Goal: Information Seeking & Learning: Find specific fact

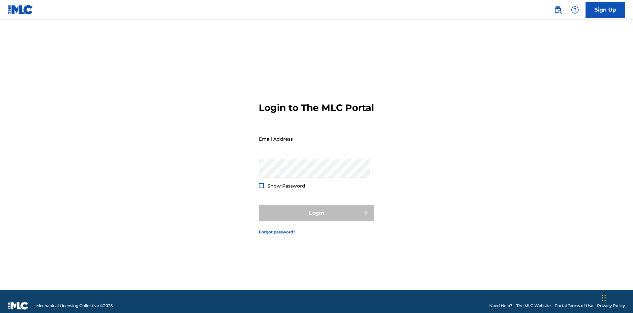
scroll to position [9, 0]
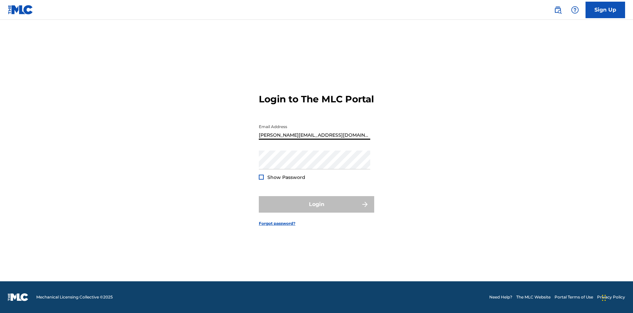
scroll to position [9, 0]
type input "[PERSON_NAME][EMAIL_ADDRESS][DOMAIN_NAME]"
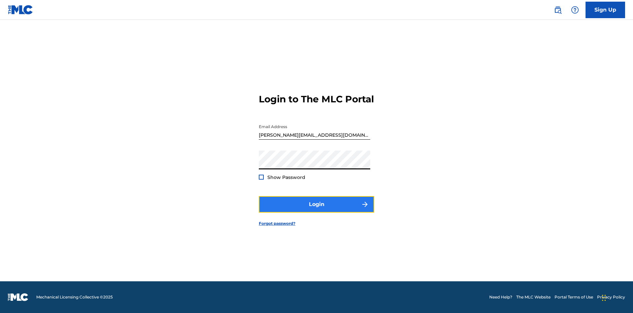
click at [317, 210] on button "Login" at bounding box center [316, 204] width 115 height 16
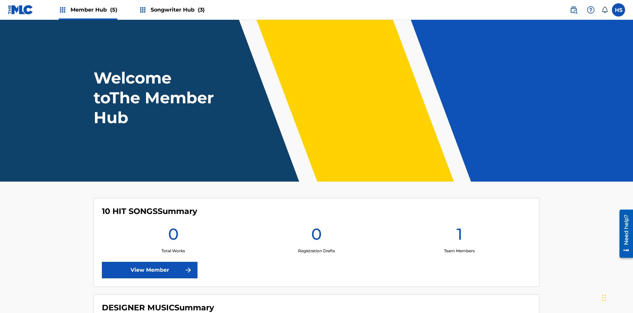
click at [177, 10] on span "Songwriter Hub (3)" at bounding box center [178, 10] width 54 height 8
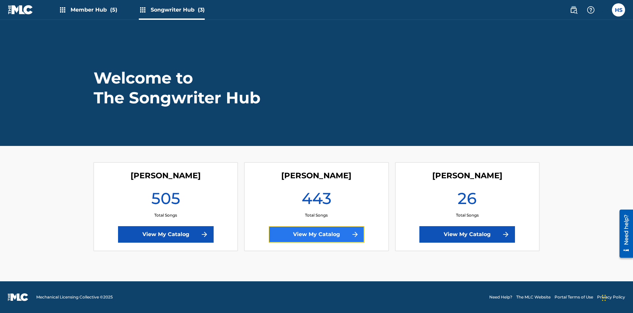
click at [317, 234] on link "View My Catalog" at bounding box center [317, 234] width 96 height 16
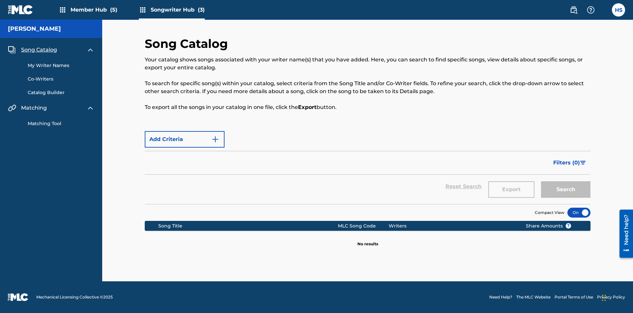
click at [39, 46] on span "Song Catalog" at bounding box center [39, 50] width 36 height 8
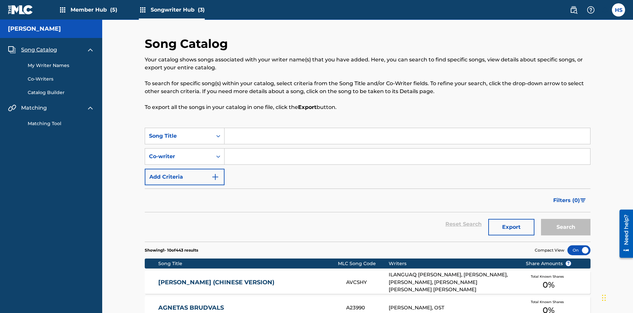
scroll to position [92, 0]
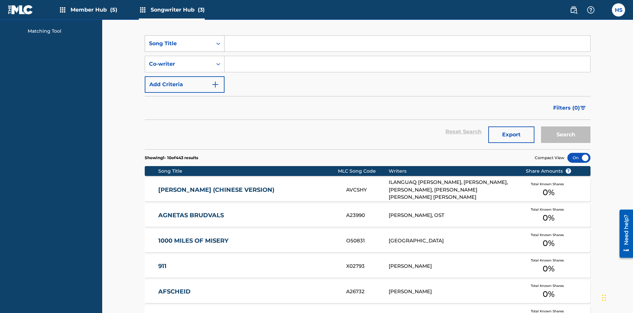
click at [179, 44] on div "Song Title" at bounding box center [178, 44] width 59 height 8
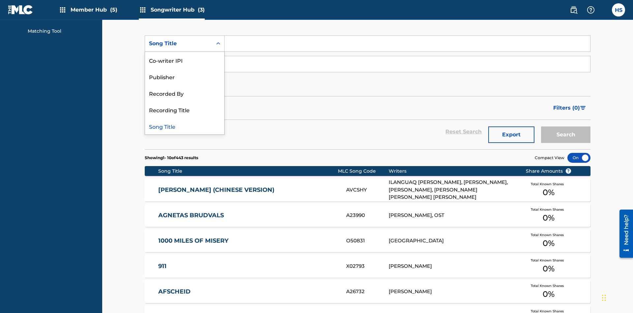
click at [185, 126] on div "Song Title" at bounding box center [184, 126] width 79 height 16
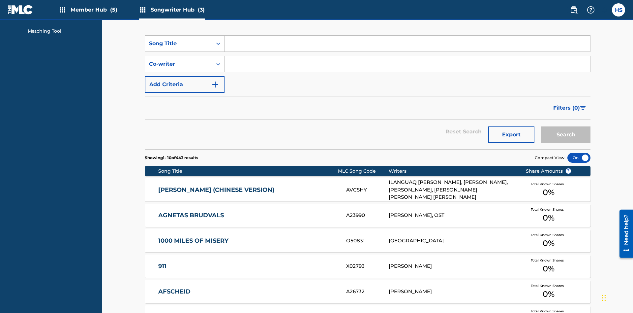
click at [407, 47] on input "Search Form" at bounding box center [408, 44] width 366 height 16
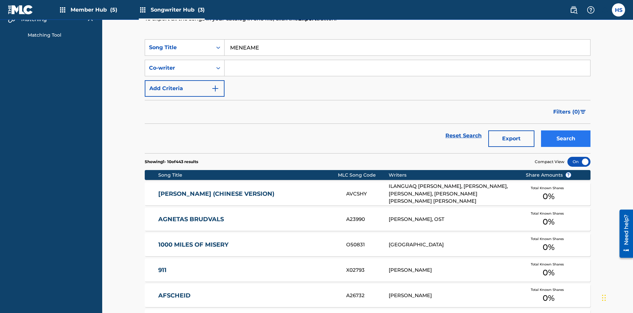
type input "MENEAME"
click at [566, 130] on button "Search" at bounding box center [565, 138] width 49 height 16
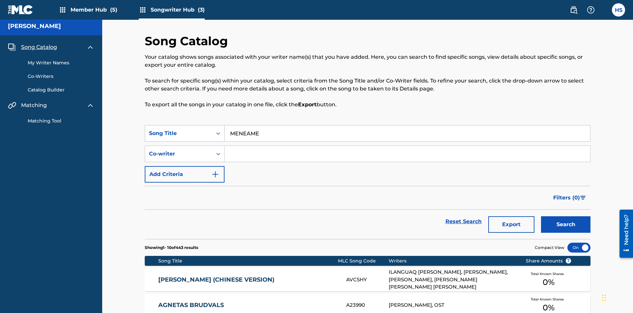
click at [407, 125] on input "MENEAME" at bounding box center [408, 133] width 366 height 16
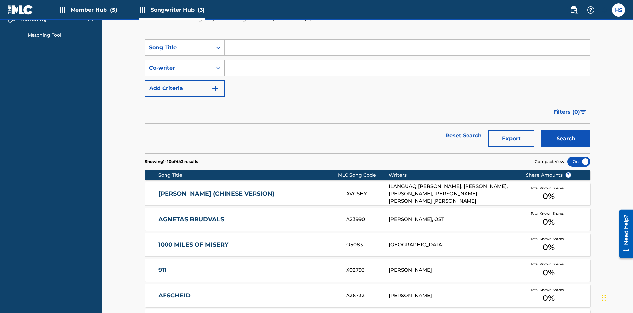
click at [179, 64] on div "Co-writer" at bounding box center [178, 68] width 59 height 8
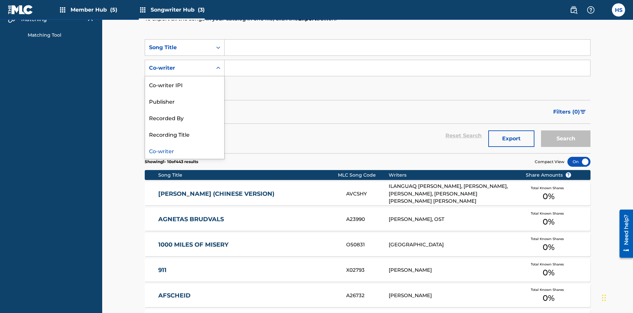
scroll to position [113, 0]
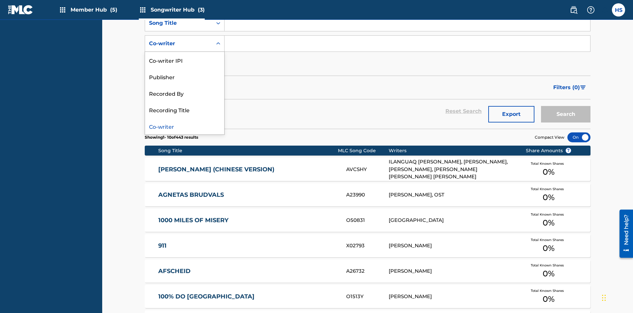
click at [185, 126] on div "Co-writer" at bounding box center [184, 126] width 79 height 16
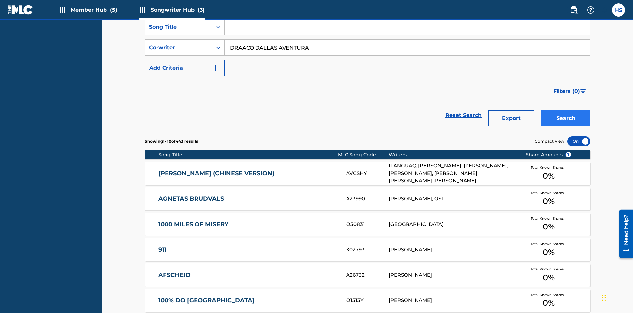
type input "DRAACO DALLAS AVENTURA"
click at [566, 110] on button "Search" at bounding box center [565, 118] width 49 height 16
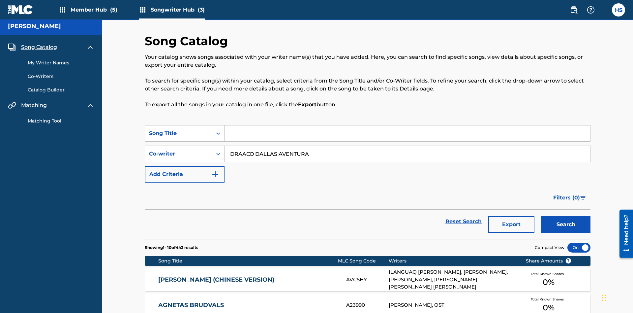
click at [407, 146] on input "DRAACO DALLAS AVENTURA" at bounding box center [408, 154] width 366 height 16
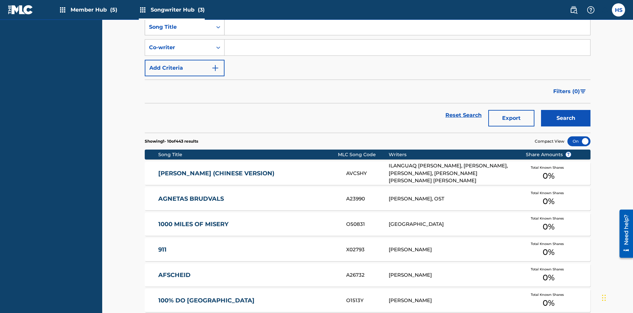
click at [179, 31] on div "Song Title" at bounding box center [178, 27] width 59 height 8
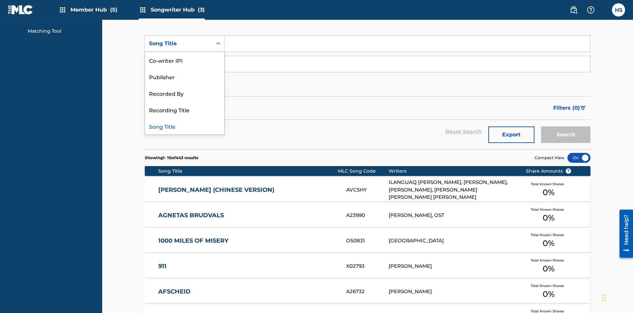
click at [185, 60] on div "Co-writer IPI" at bounding box center [184, 60] width 79 height 16
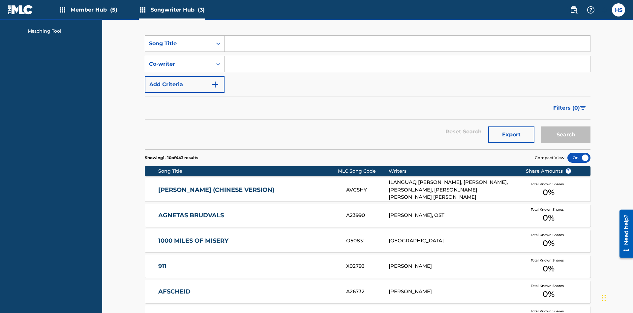
scroll to position [88, 0]
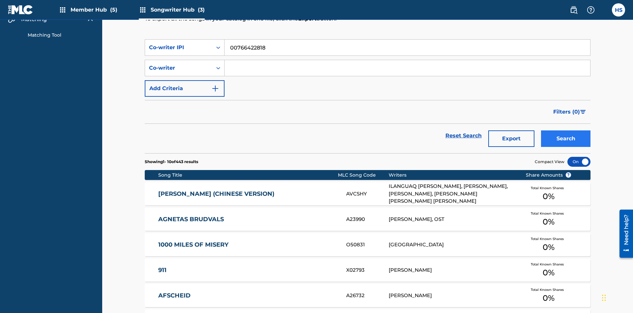
type input "00766422818"
click at [566, 130] on button "Search" at bounding box center [565, 138] width 49 height 16
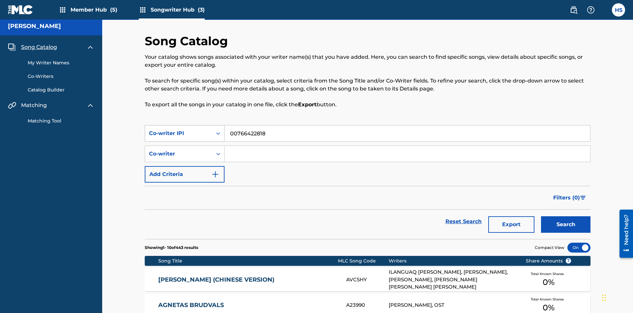
click at [179, 129] on div "Co-writer IPI" at bounding box center [178, 133] width 59 height 8
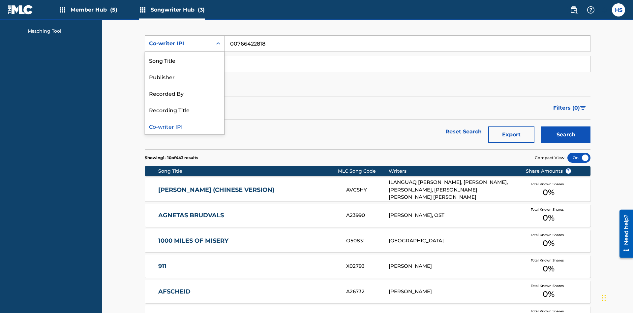
click at [185, 93] on div "Recorded By" at bounding box center [184, 93] width 79 height 16
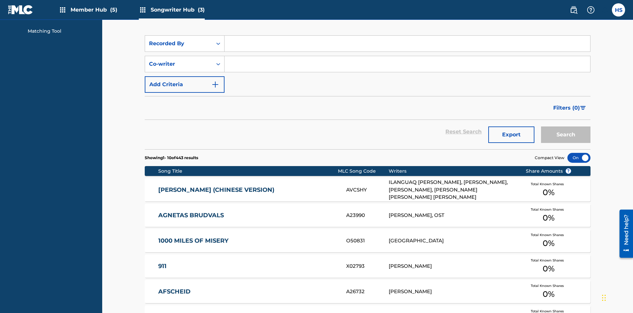
click at [407, 47] on input "Search Form" at bounding box center [408, 44] width 366 height 16
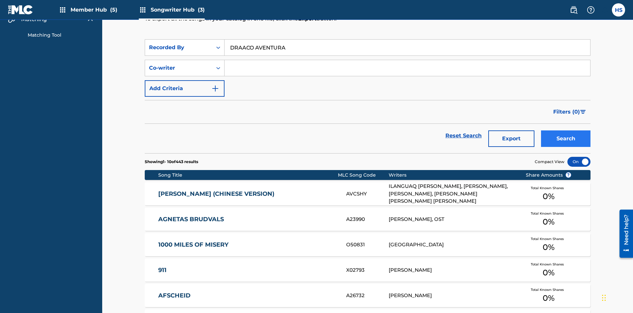
type input "DRAACO AVENTURA"
click at [566, 130] on button "Search" at bounding box center [565, 138] width 49 height 16
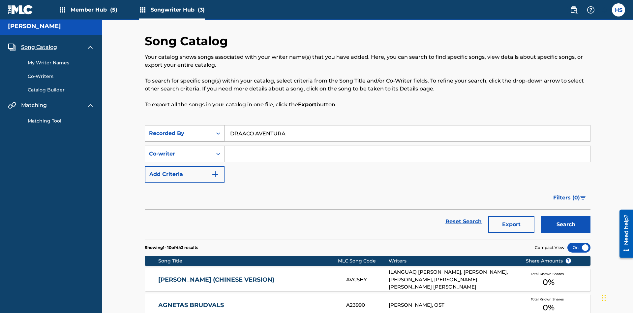
click at [179, 129] on div "Recorded By" at bounding box center [178, 133] width 59 height 8
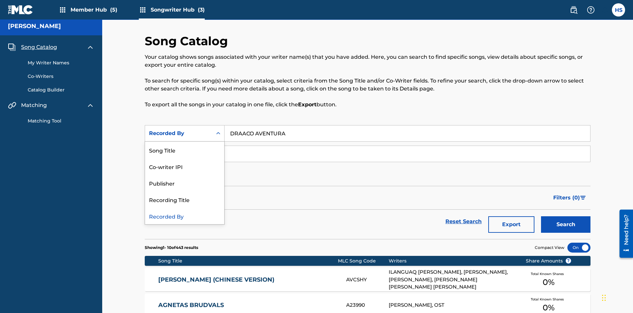
scroll to position [92, 0]
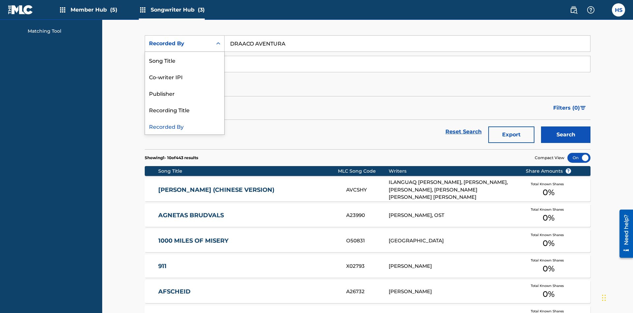
click at [185, 93] on div "Publisher" at bounding box center [184, 93] width 79 height 16
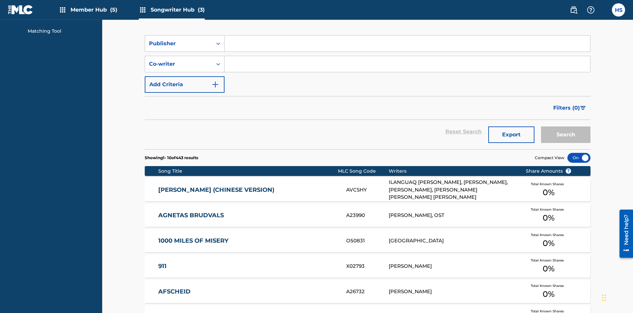
scroll to position [88, 0]
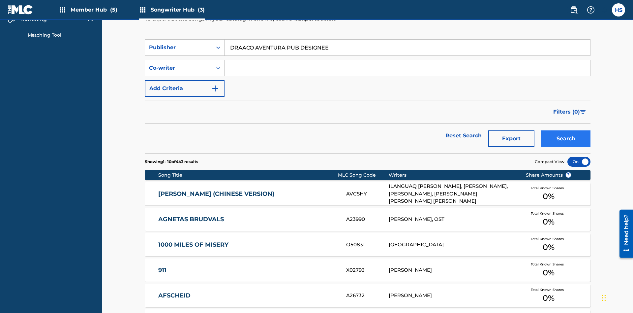
type input "DRAACO AVENTURA PUB DESIGNEE"
click at [566, 130] on button "Search" at bounding box center [565, 138] width 49 height 16
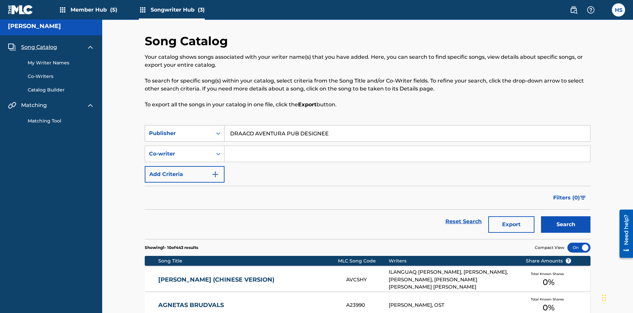
click at [179, 129] on div "Publisher" at bounding box center [178, 133] width 59 height 8
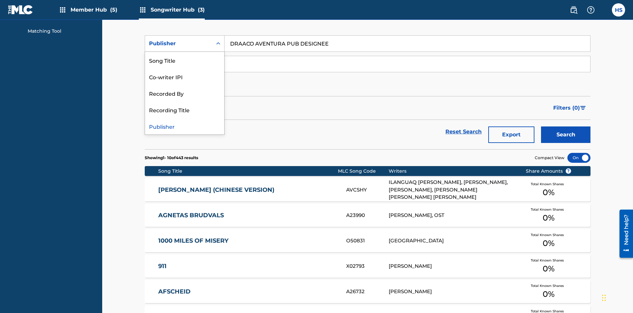
click at [185, 109] on div "Recording Title" at bounding box center [184, 109] width 79 height 16
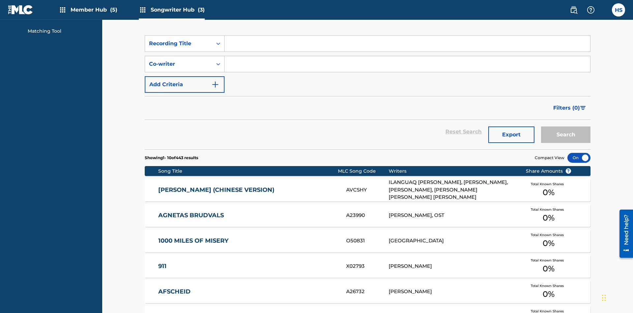
click at [407, 47] on input "Search Form" at bounding box center [408, 44] width 366 height 16
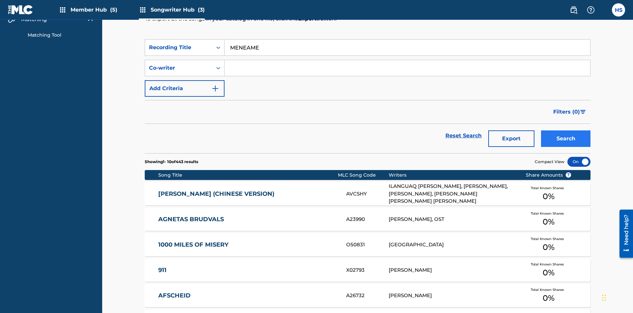
type input "MENEAME"
click at [566, 130] on button "Search" at bounding box center [565, 138] width 49 height 16
